Goal: Task Accomplishment & Management: Use online tool/utility

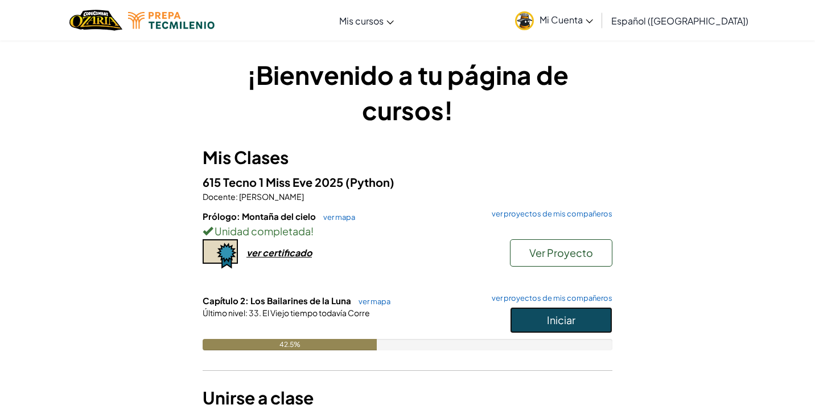
click at [554, 324] on span "Iniciar" at bounding box center [561, 319] width 28 height 13
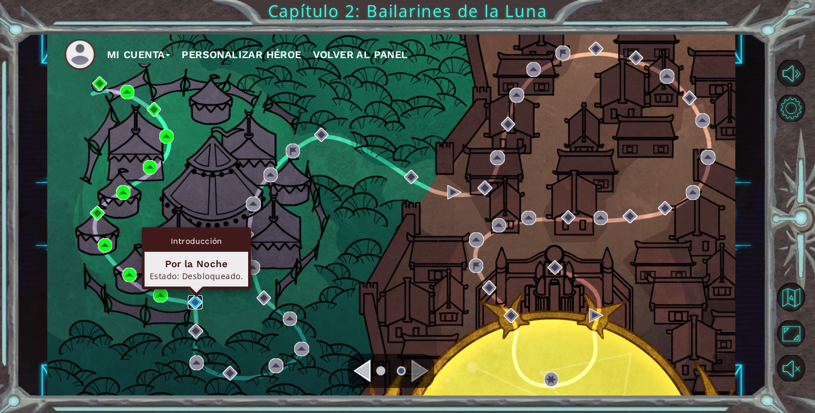
click at [196, 296] on img at bounding box center [195, 302] width 14 height 14
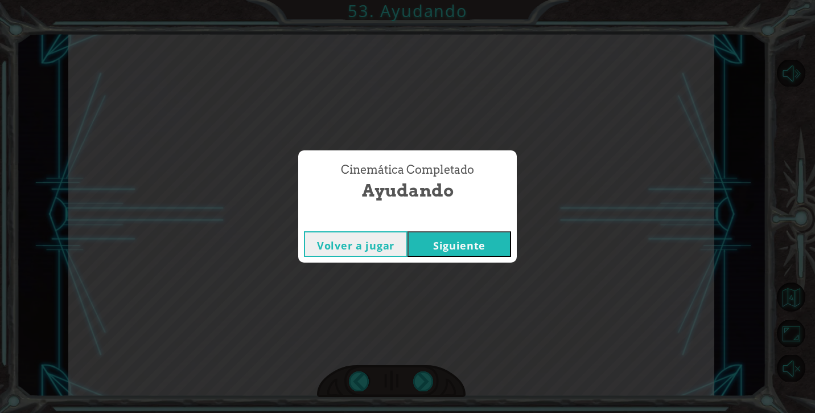
click at [434, 237] on button "Siguiente" at bounding box center [459, 244] width 104 height 26
click at [478, 234] on button "Siguiente" at bounding box center [459, 244] width 104 height 26
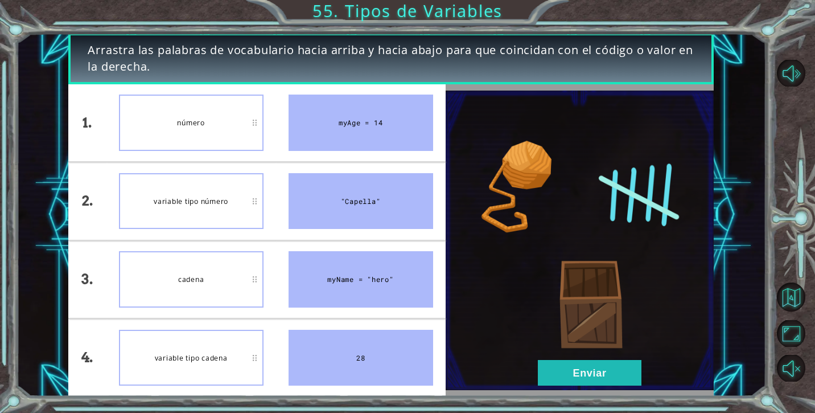
click at [228, 207] on div "variable tipo número" at bounding box center [191, 201] width 145 height 56
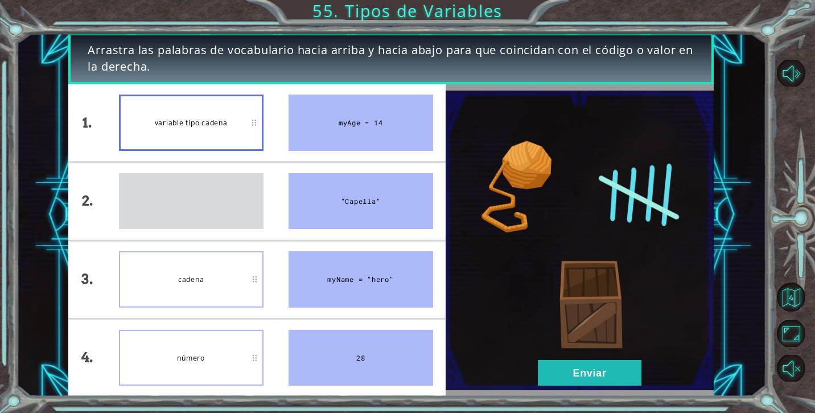
drag, startPoint x: 215, startPoint y: 216, endPoint x: 212, endPoint y: 127, distance: 88.8
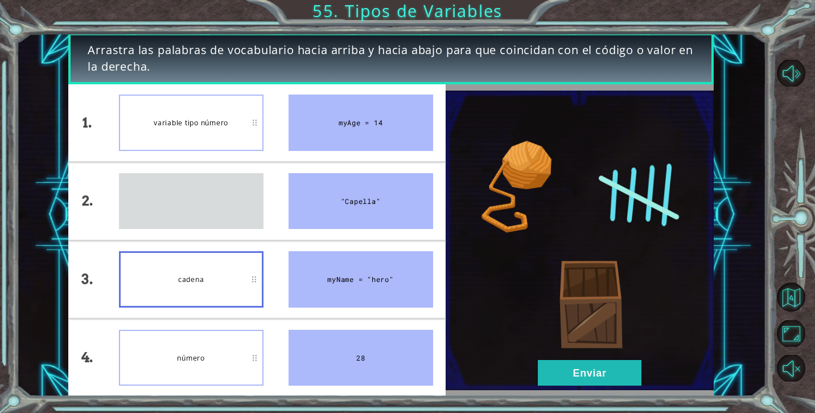
drag, startPoint x: 163, startPoint y: 203, endPoint x: 183, endPoint y: 209, distance: 20.9
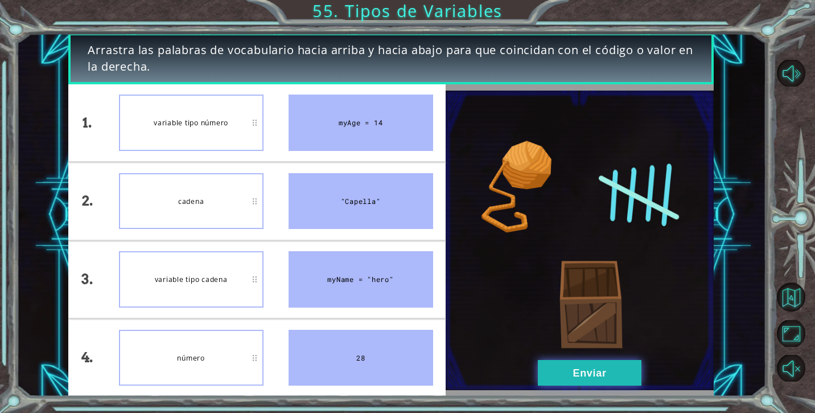
click at [549, 372] on button "Enviar" at bounding box center [590, 373] width 104 height 26
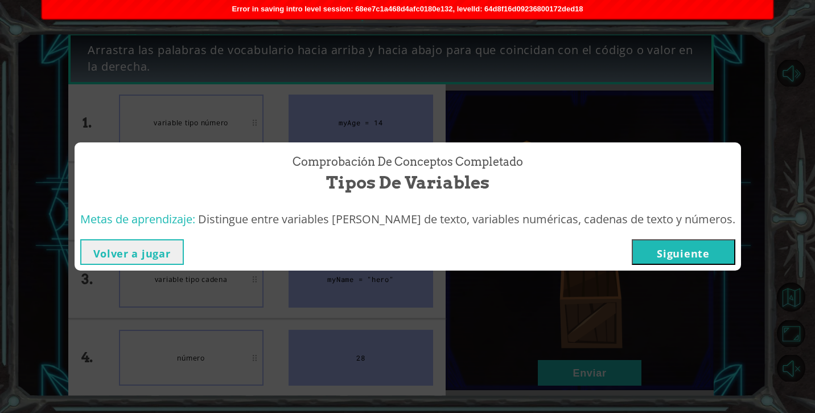
click at [657, 249] on button "Siguiente" at bounding box center [684, 252] width 104 height 26
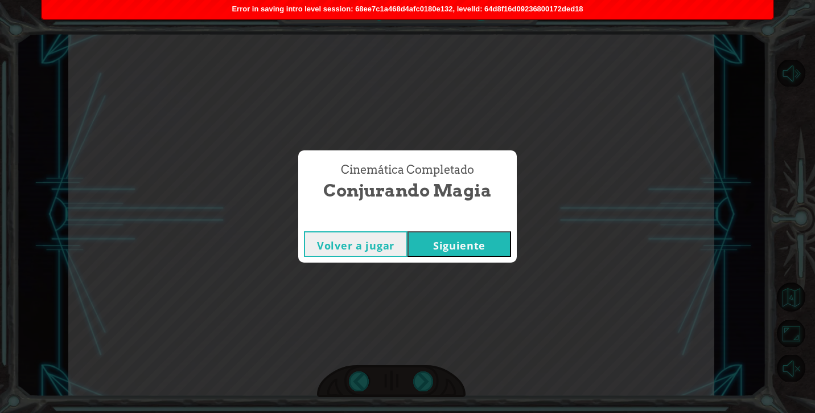
click at [458, 244] on button "Siguiente" at bounding box center [459, 244] width 104 height 26
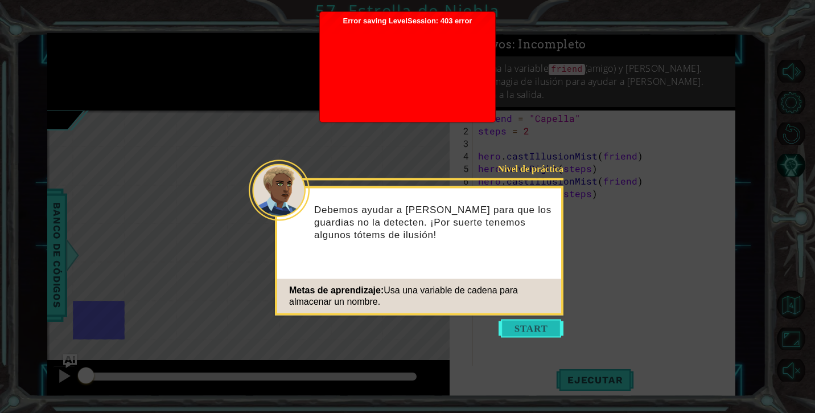
click at [511, 327] on button "Start" at bounding box center [531, 328] width 65 height 18
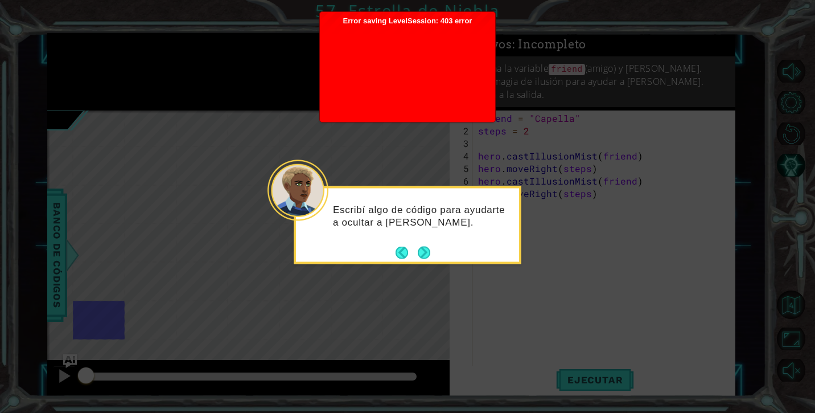
click at [423, 266] on icon at bounding box center [407, 206] width 815 height 413
click at [424, 258] on button "Next" at bounding box center [423, 252] width 17 height 17
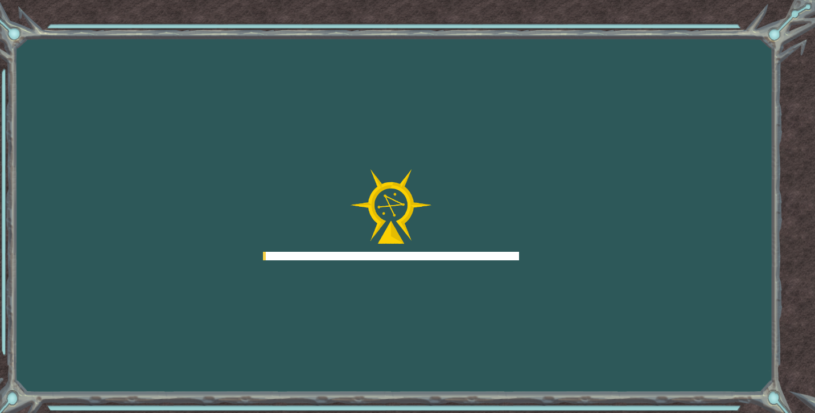
drag, startPoint x: 0, startPoint y: 0, endPoint x: 375, endPoint y: 34, distance: 376.6
click at [375, 34] on div "Goals Error cargando del servidor Deberás unirte a un curso para jugar a este n…" at bounding box center [407, 206] width 815 height 413
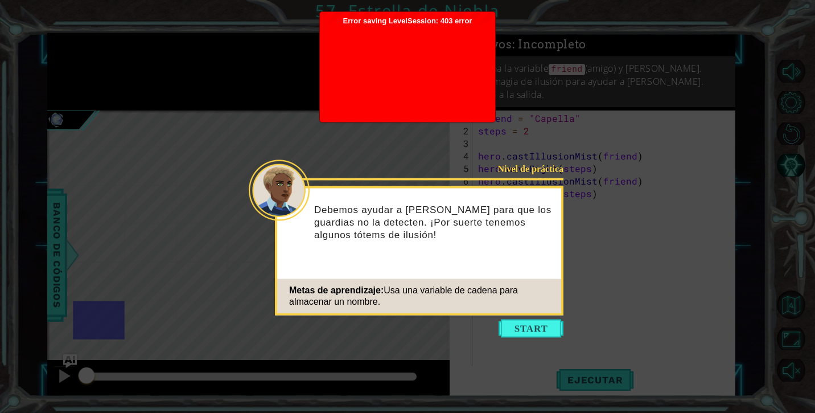
click at [426, 44] on div at bounding box center [408, 71] width 164 height 91
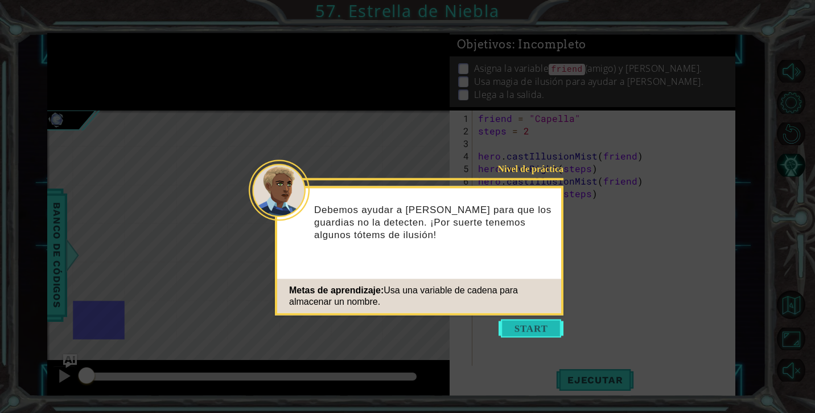
click at [545, 329] on button "Start" at bounding box center [531, 328] width 65 height 18
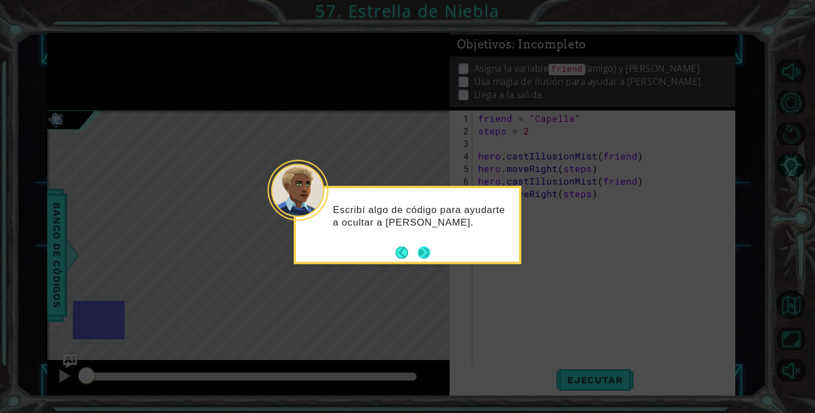
click at [430, 253] on button "Next" at bounding box center [424, 253] width 18 height 18
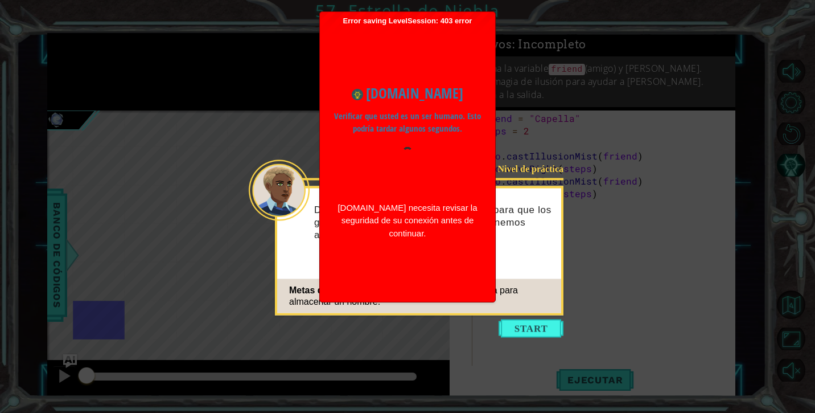
click at [518, 331] on button "Start" at bounding box center [531, 328] width 65 height 18
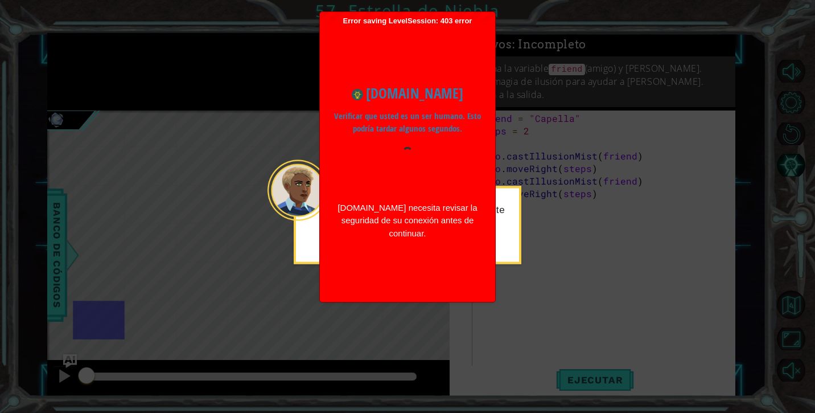
click at [381, 194] on div "www.ozaria.com Verificar que usted es un ser humano. Esto podría tardar algunos…" at bounding box center [408, 161] width 164 height 180
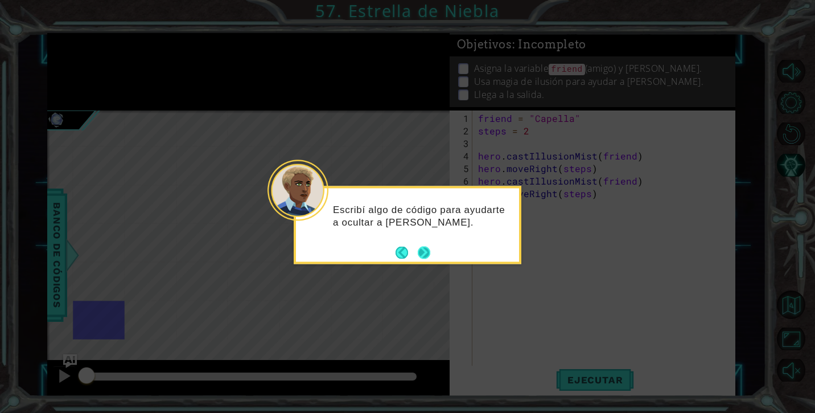
click at [432, 244] on button "Next" at bounding box center [423, 252] width 21 height 21
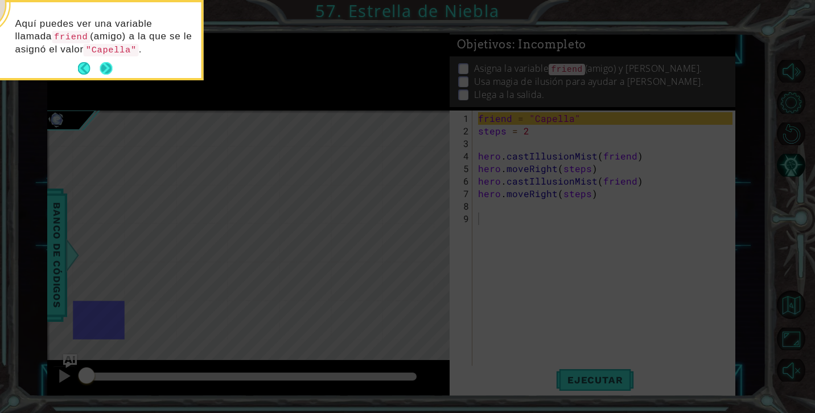
click at [106, 72] on button "Next" at bounding box center [106, 68] width 15 height 15
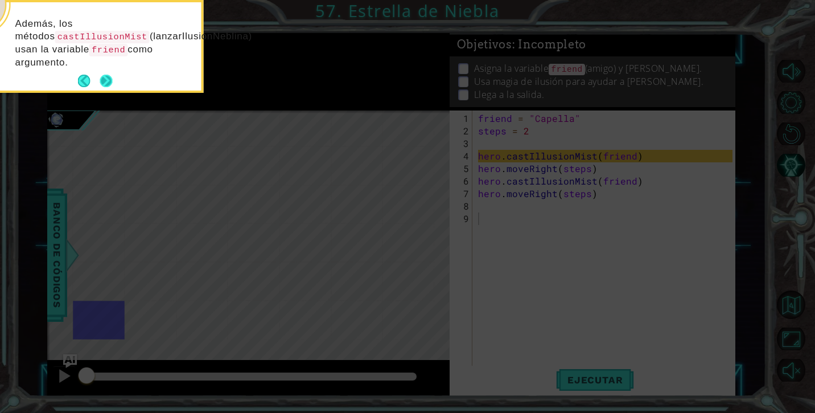
click at [105, 80] on button "Next" at bounding box center [106, 81] width 21 height 21
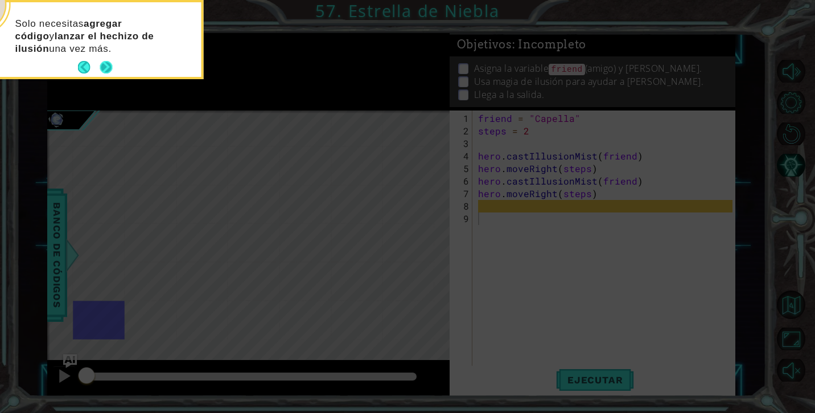
click at [105, 68] on button "Next" at bounding box center [105, 67] width 15 height 15
